Goal: Navigation & Orientation: Find specific page/section

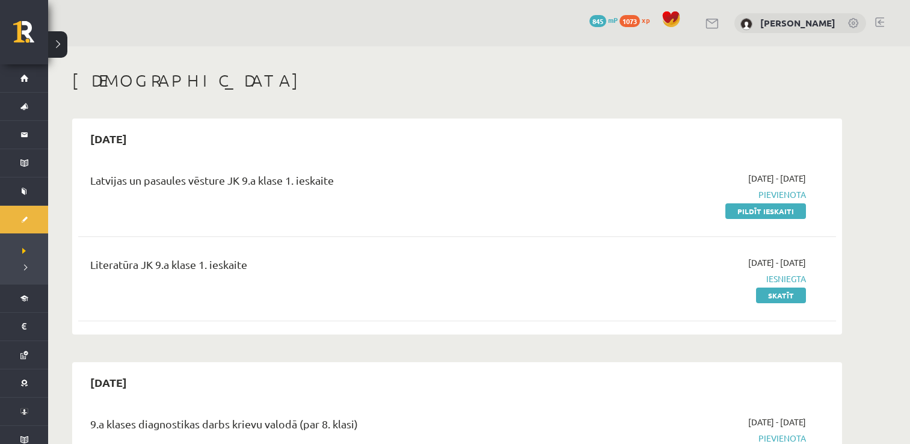
scroll to position [360, 0]
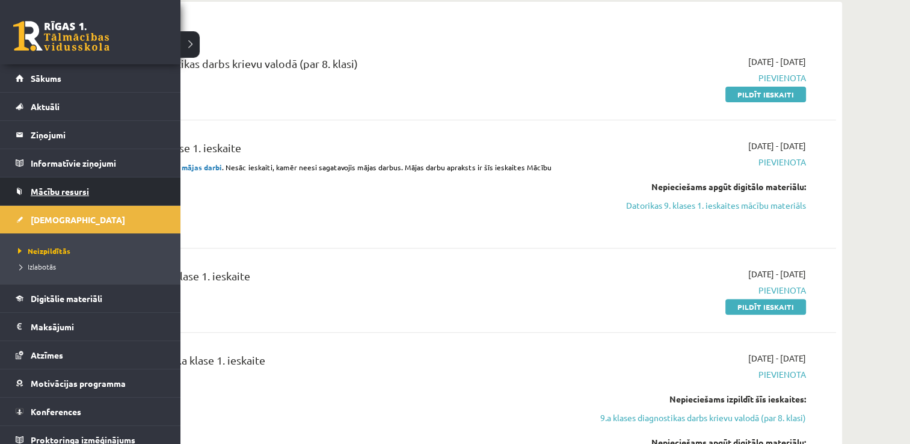
click at [71, 196] on link "Mācību resursi" at bounding box center [91, 192] width 150 height 28
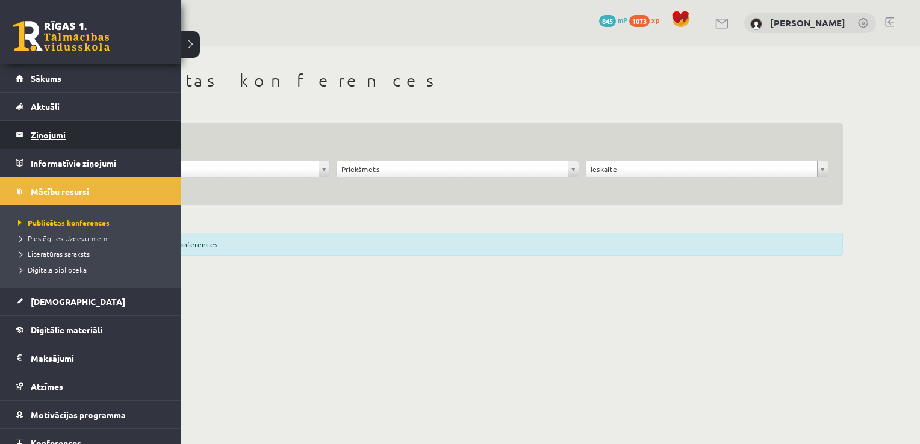
click at [55, 129] on legend "Ziņojumi 0" at bounding box center [98, 135] width 135 height 28
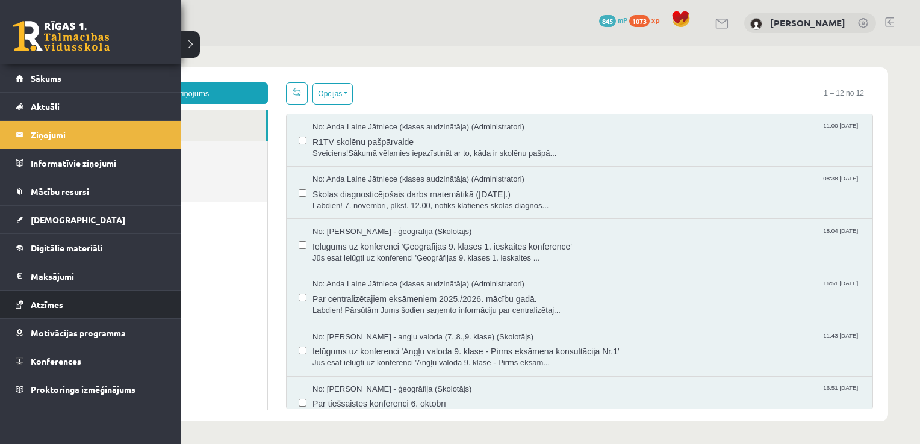
click at [53, 297] on link "Atzīmes" at bounding box center [91, 305] width 150 height 28
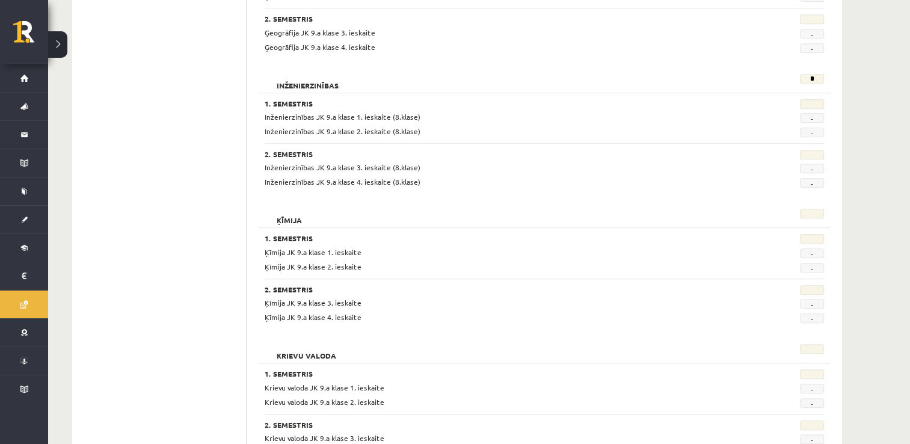
scroll to position [978, 0]
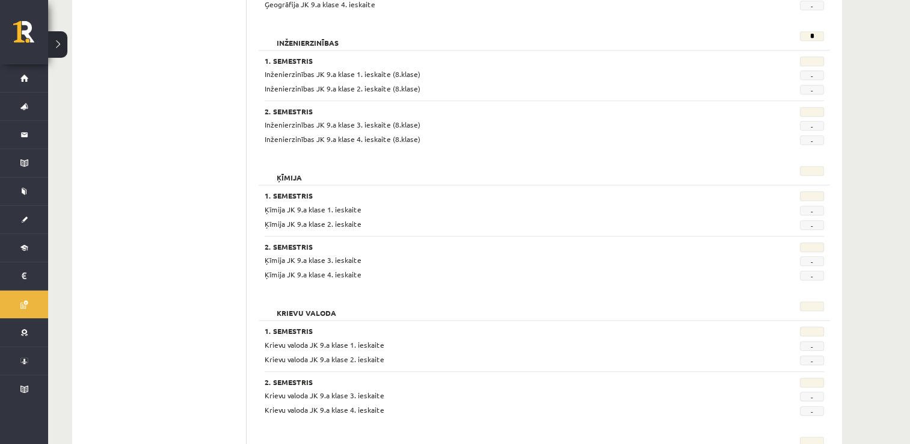
click at [378, 315] on div "Krievu valoda" at bounding box center [496, 309] width 481 height 17
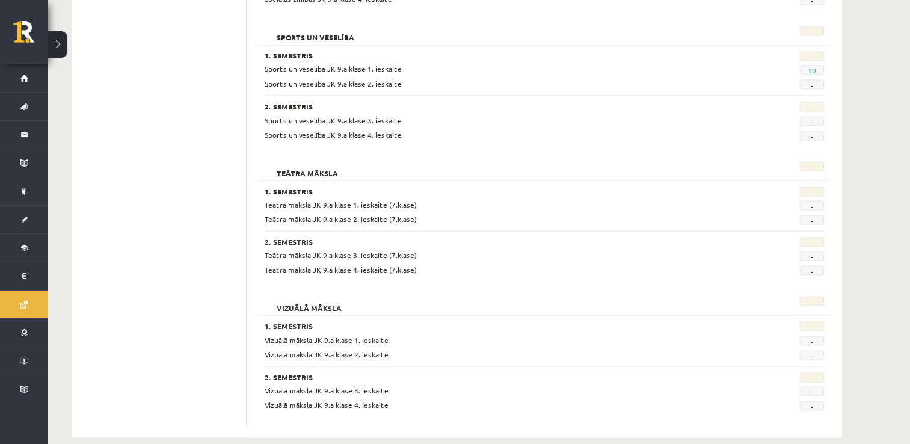
scroll to position [2214, 0]
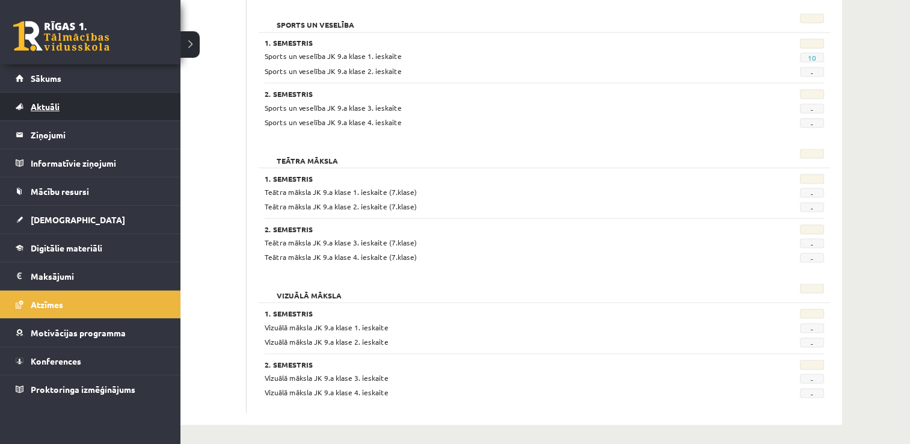
click at [46, 109] on span "Aktuāli" at bounding box center [45, 106] width 29 height 11
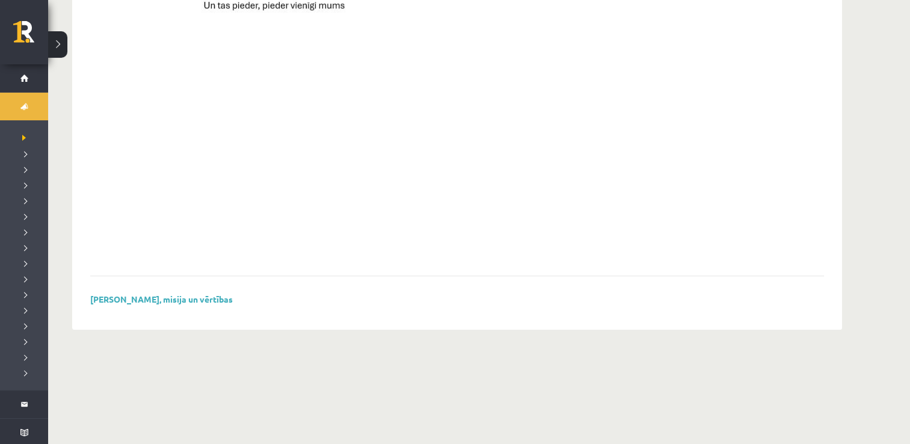
scroll to position [867, 0]
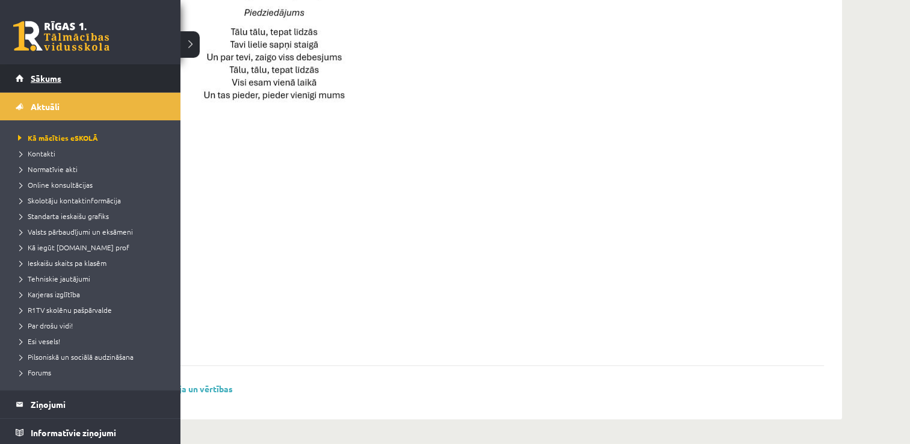
click at [46, 79] on span "Sākums" at bounding box center [46, 78] width 31 height 11
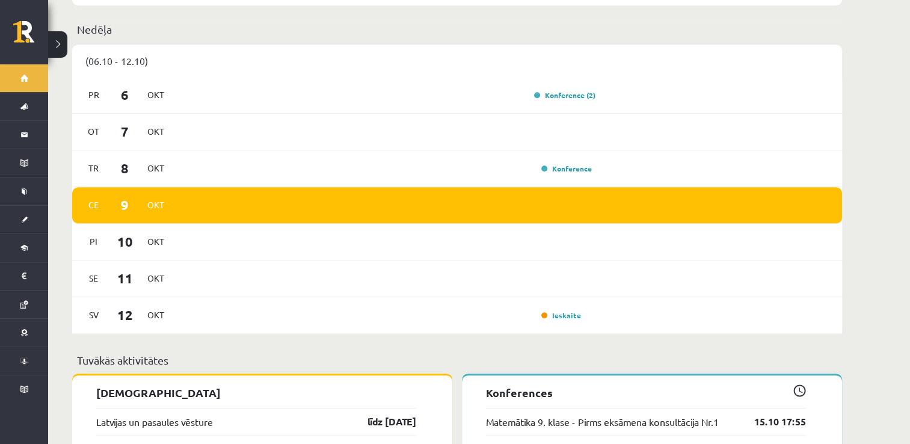
scroll to position [818, 0]
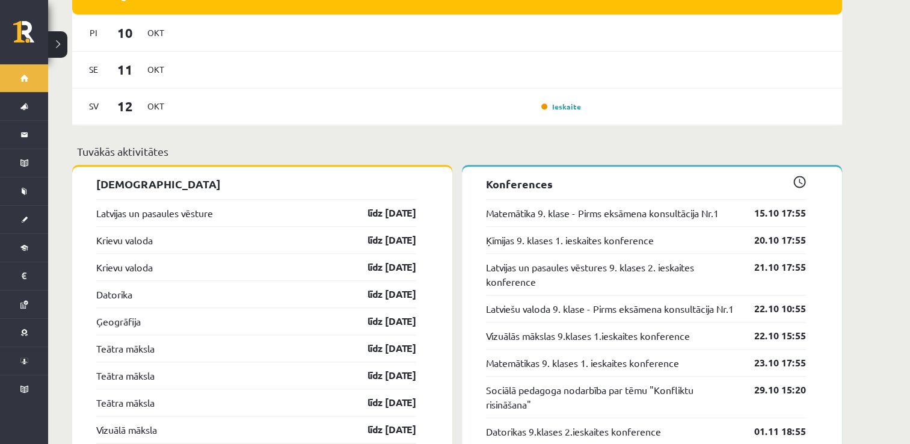
scroll to position [1077, 0]
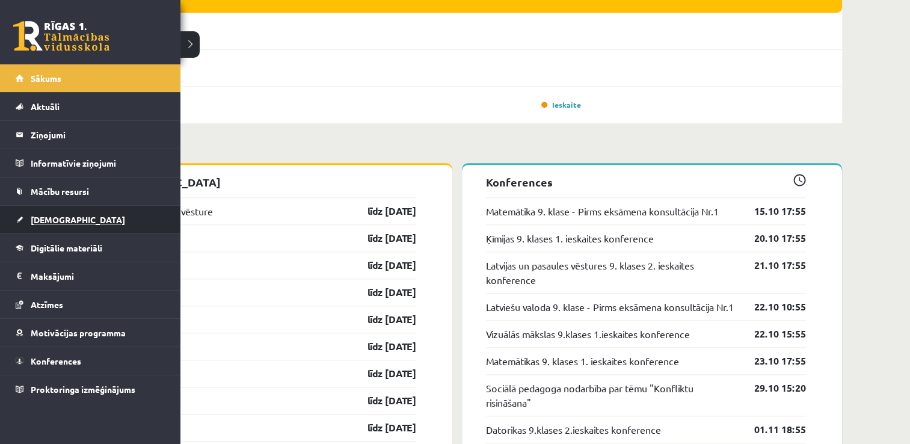
click at [55, 214] on span "[DEMOGRAPHIC_DATA]" at bounding box center [78, 219] width 94 height 11
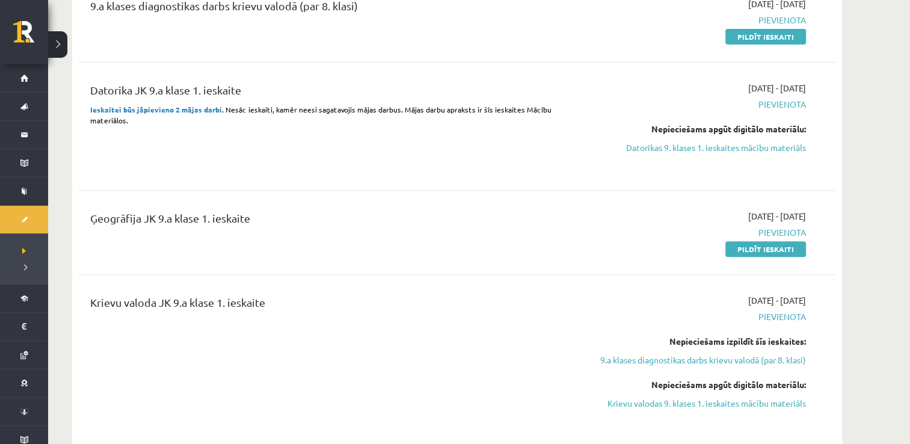
scroll to position [416, 0]
